Goal: Task Accomplishment & Management: Manage account settings

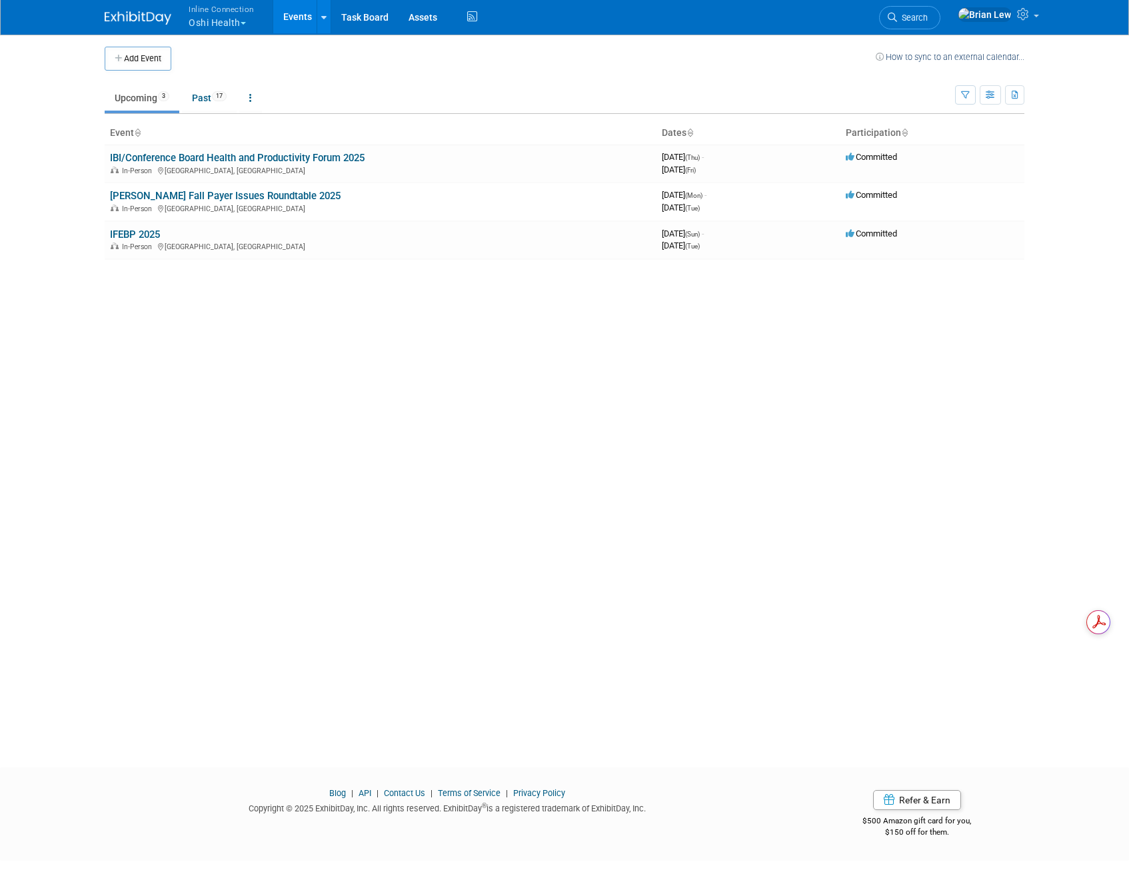
click at [230, 155] on link "IBI/Conference Board Health and Productivity Forum 2025" at bounding box center [237, 158] width 255 height 12
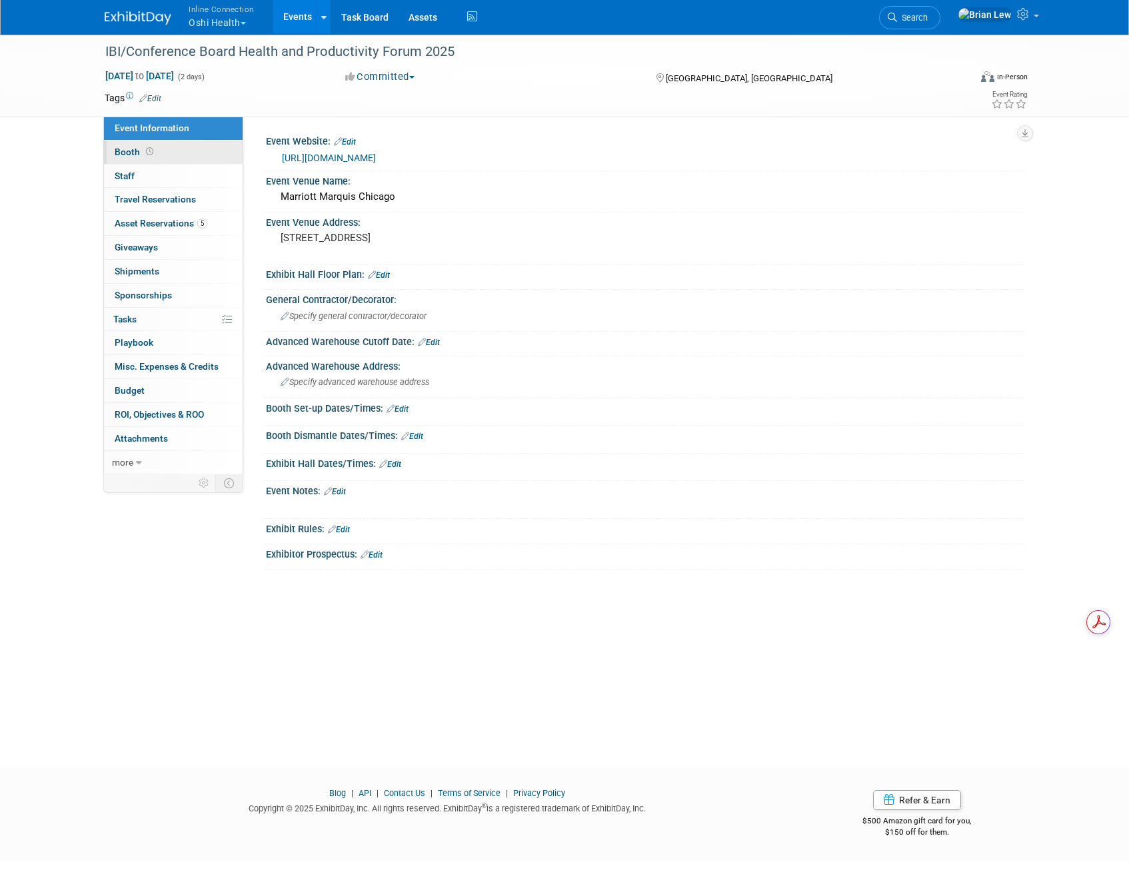
click at [194, 154] on link "Booth" at bounding box center [173, 152] width 139 height 23
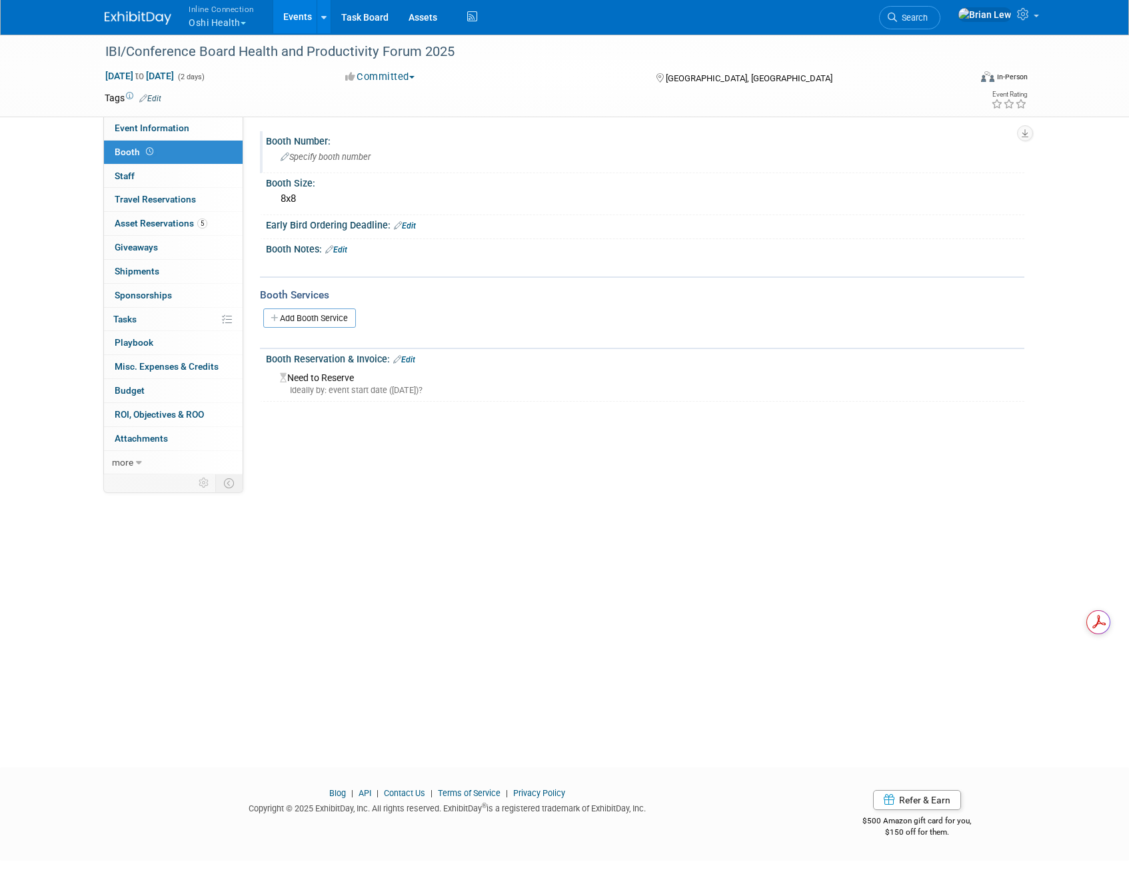
click at [322, 153] on span "Specify booth number" at bounding box center [326, 157] width 90 height 10
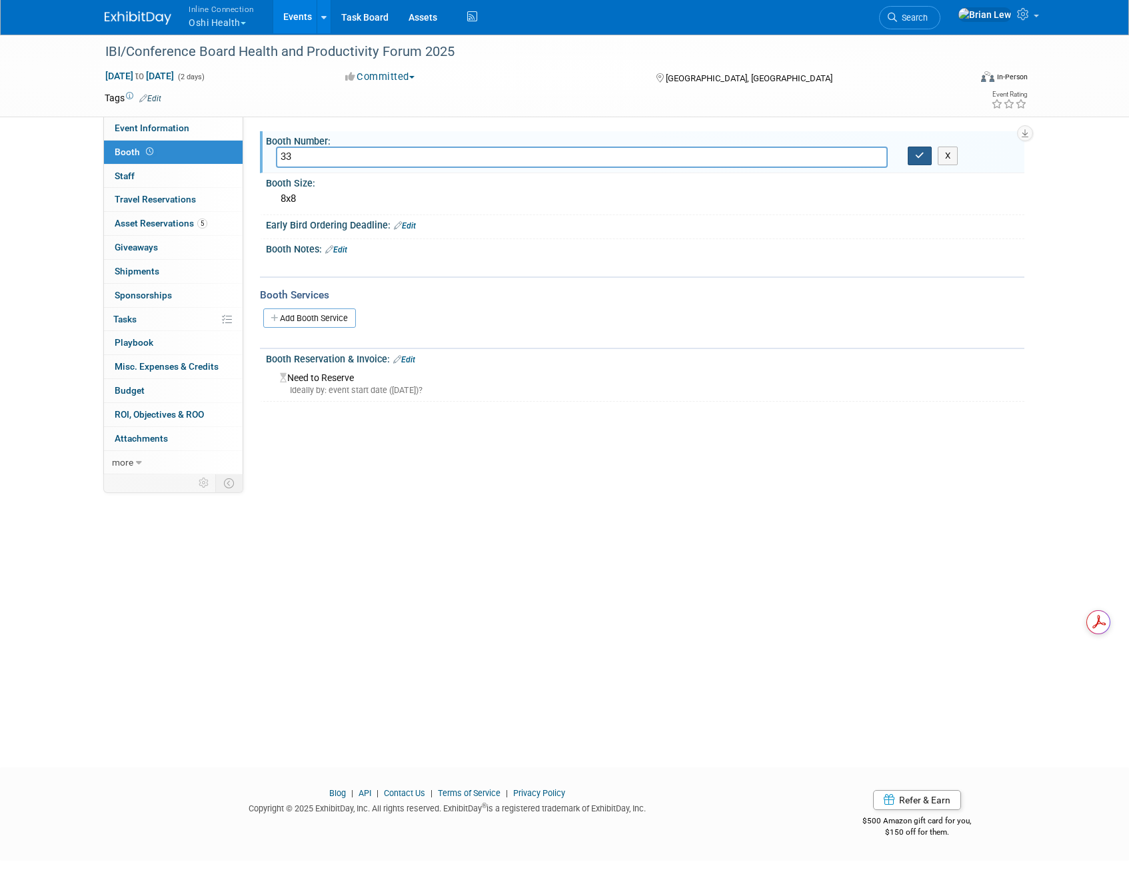
type input "33"
click at [916, 156] on icon "button" at bounding box center [919, 155] width 9 height 9
